Goal: Transaction & Acquisition: Obtain resource

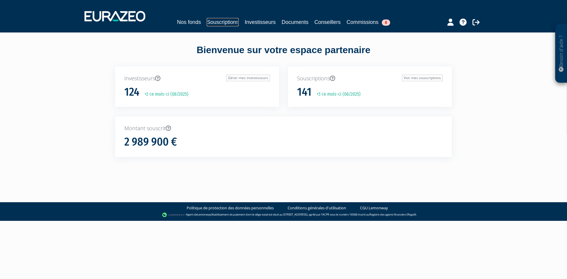
click at [228, 20] on link "Souscriptions" at bounding box center [223, 22] width 32 height 8
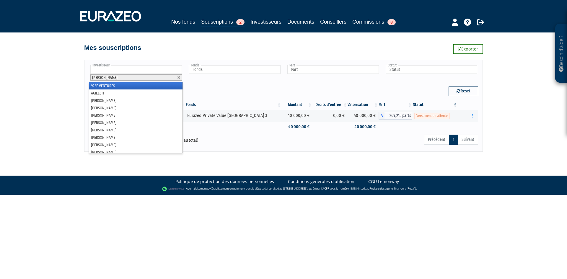
click at [111, 70] on input "text" at bounding box center [135, 69] width 91 height 9
click at [179, 77] on link at bounding box center [179, 78] width 4 height 4
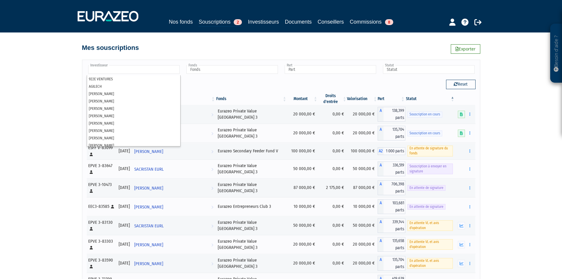
click at [139, 68] on input "text" at bounding box center [133, 69] width 91 height 9
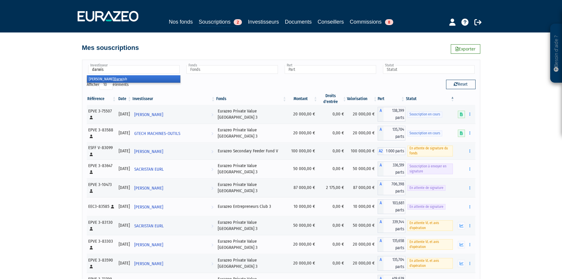
type input "darwish"
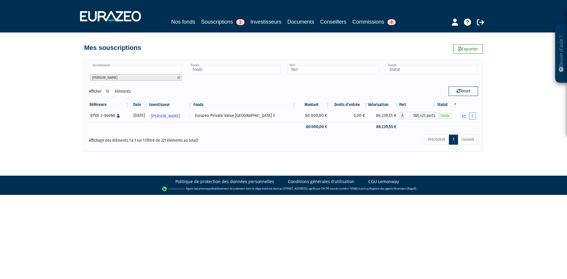
click at [474, 116] on button "button" at bounding box center [472, 115] width 7 height 7
click at [455, 145] on link "Historique de rachat(s)" at bounding box center [449, 149] width 49 height 10
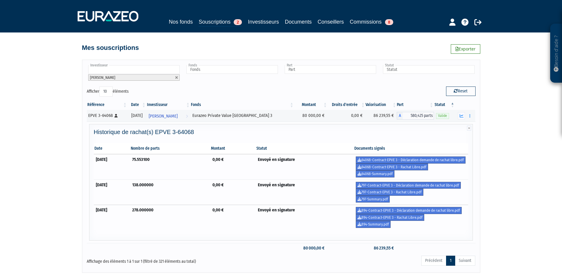
click at [329, 138] on div "Historique de rachat(s) EPVE 3-64068 Date Nombre de parts Montant Statut Docume…" at bounding box center [281, 184] width 381 height 110
click at [375, 218] on link "894-Contract-EPVE 3 - Rachat Libre.pdf" at bounding box center [390, 217] width 68 height 7
click at [399, 192] on link "797-Contract-EPVE 3 - Rachat Libre.pdf" at bounding box center [390, 192] width 68 height 7
click at [375, 191] on link "797-Contract-EPVE 3 - Rachat Libre.pdf" at bounding box center [390, 192] width 68 height 7
click at [399, 166] on link "64068-Contract-EPVE 3 - Rachat Libre.pdf" at bounding box center [392, 166] width 72 height 7
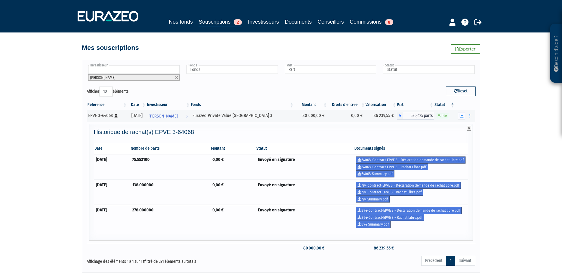
click at [468, 128] on icon at bounding box center [469, 128] width 4 height 5
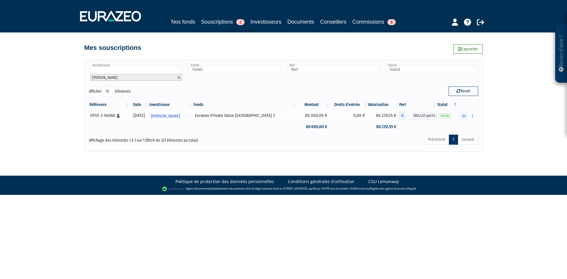
click at [274, 118] on div "Eurazeo Private Value Europe 3" at bounding box center [245, 115] width 100 height 6
click at [464, 117] on icon "button" at bounding box center [464, 116] width 4 height 4
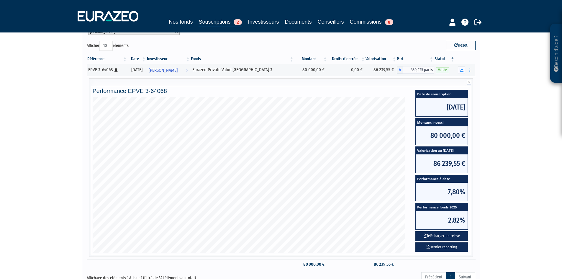
scroll to position [30, 0]
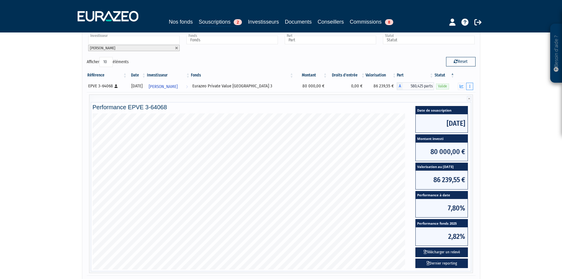
click at [468, 85] on button "button" at bounding box center [469, 86] width 7 height 7
click at [494, 92] on div "Besoin d'aide ? × J'ai besoin d'aide Si vous avez une question à propos du fonc…" at bounding box center [281, 137] width 562 height 335
click at [469, 87] on icon "button" at bounding box center [469, 86] width 1 height 4
click at [453, 120] on link "Historique de rachat(s)" at bounding box center [447, 119] width 49 height 10
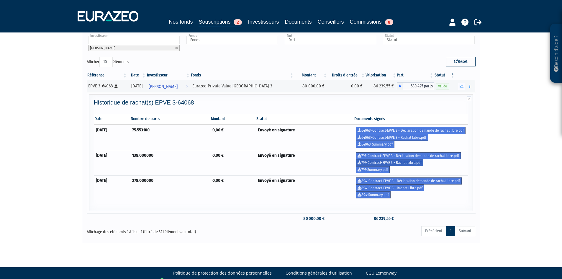
click at [379, 162] on link "797-Contract-EPVE 3 - Rachat Libre.pdf" at bounding box center [390, 162] width 68 height 7
